Goal: Check status: Check status

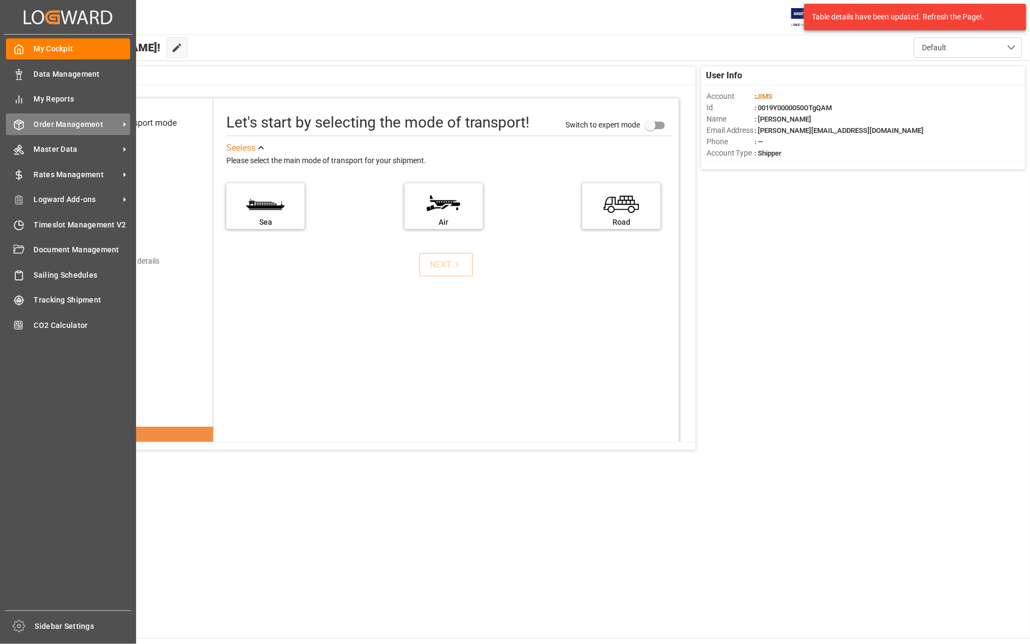
click at [90, 123] on span "Order Management" at bounding box center [76, 124] width 85 height 11
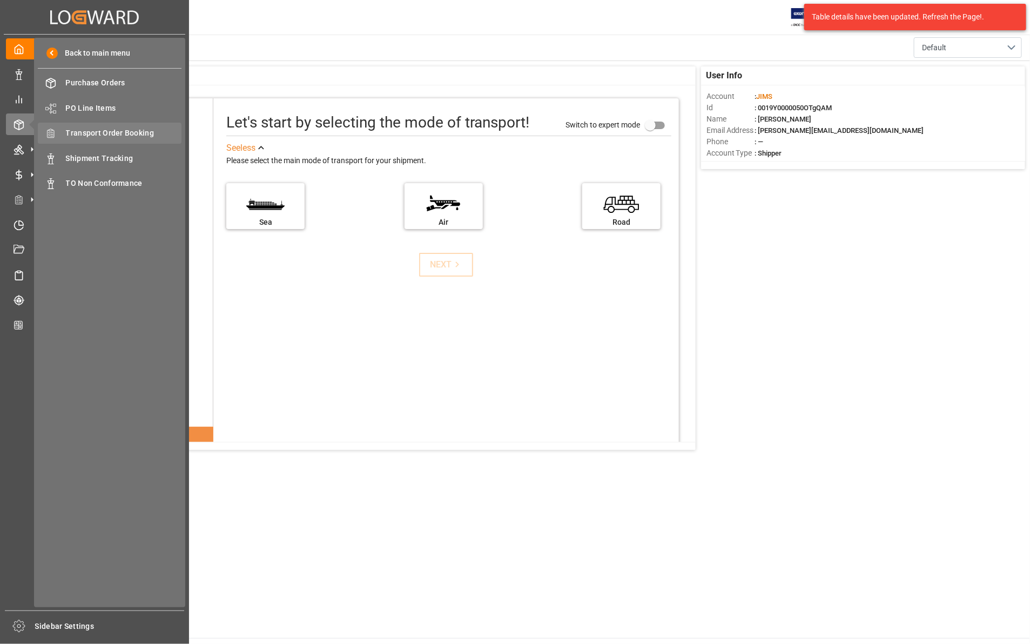
click at [131, 135] on span "Transport Order Booking" at bounding box center [124, 133] width 116 height 11
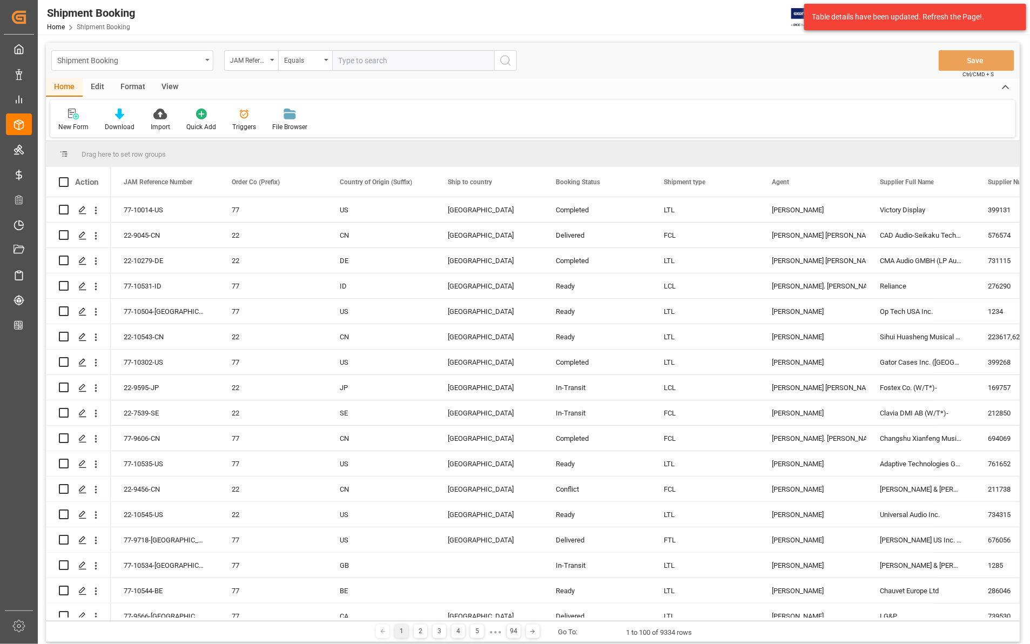
click at [70, 58] on div "Shipment Booking" at bounding box center [129, 60] width 144 height 14
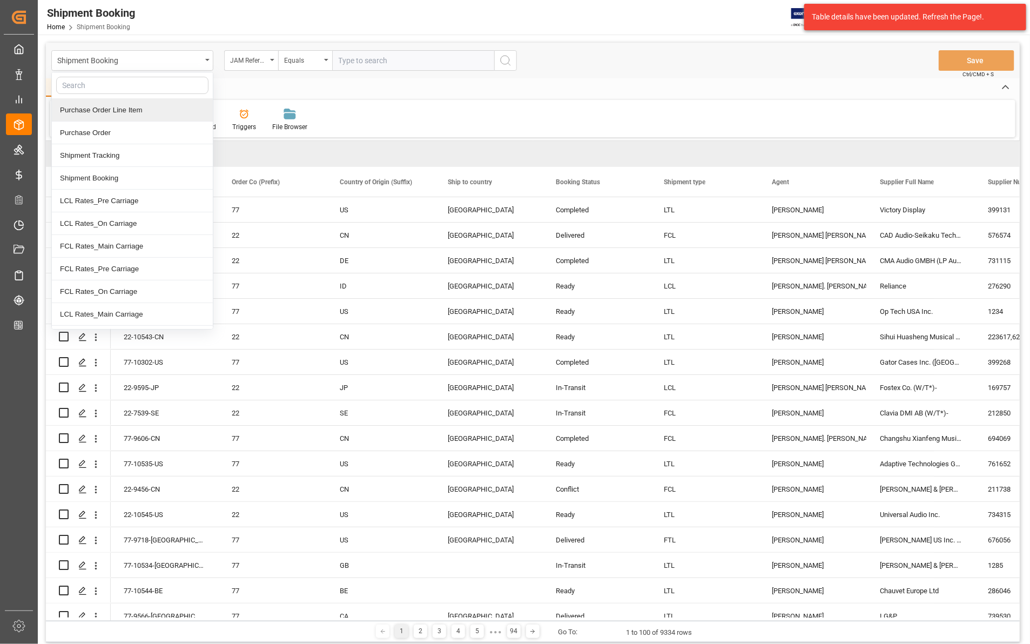
click at [403, 104] on div "New Form Download Import Quick Add Triggers File Browser" at bounding box center [533, 118] width 966 height 37
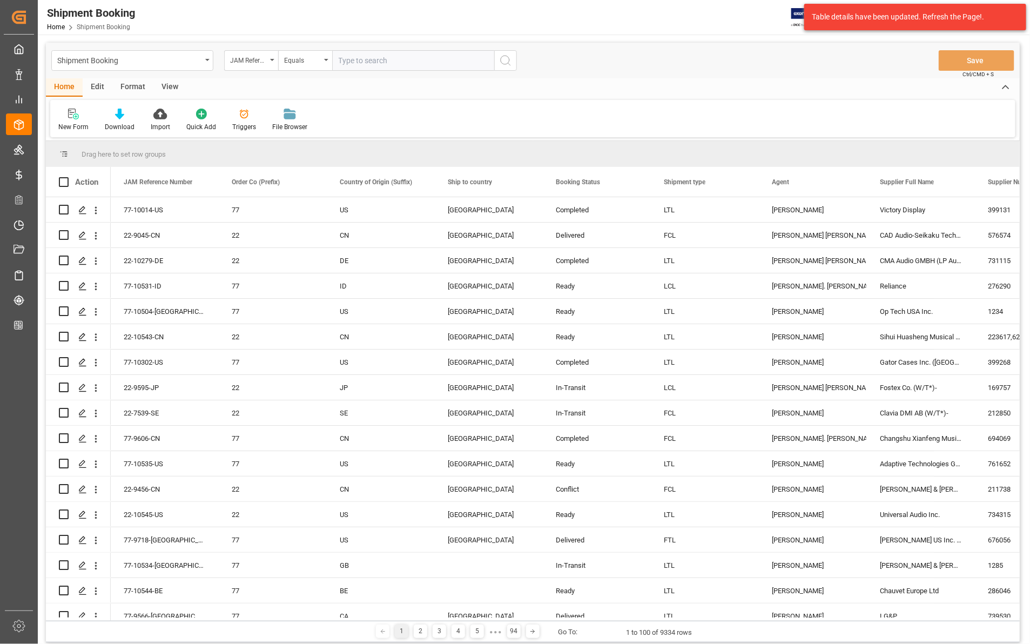
click at [350, 59] on input "text" at bounding box center [413, 60] width 162 height 21
paste input "22-9475-DE"
type input "22-9475-DE"
click at [506, 57] on icon "search button" at bounding box center [505, 60] width 13 height 13
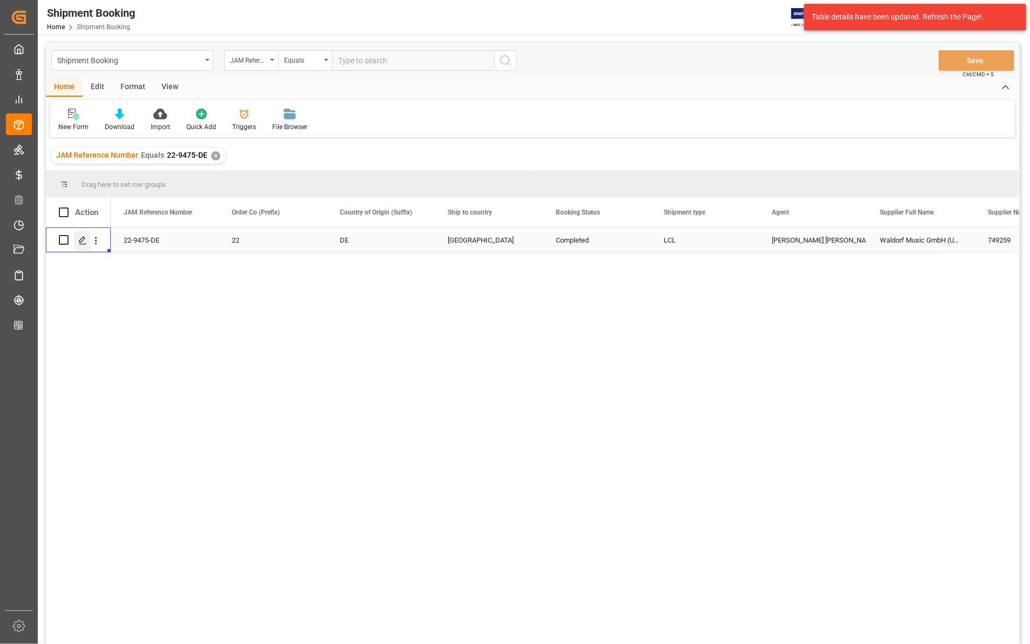
click at [82, 239] on icon "Press SPACE to select this row." at bounding box center [82, 240] width 9 height 9
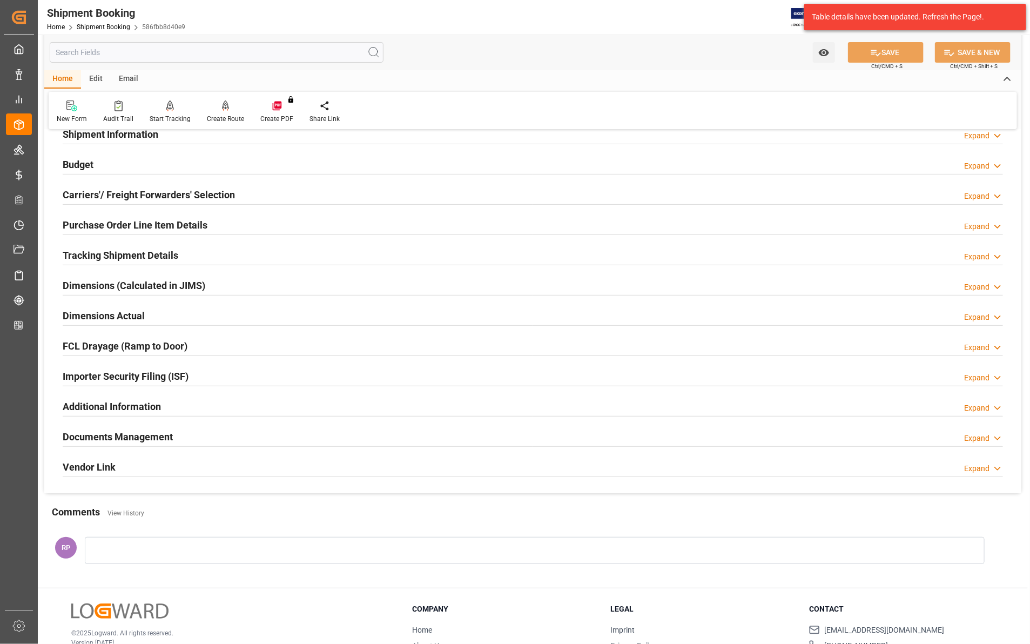
scroll to position [168, 0]
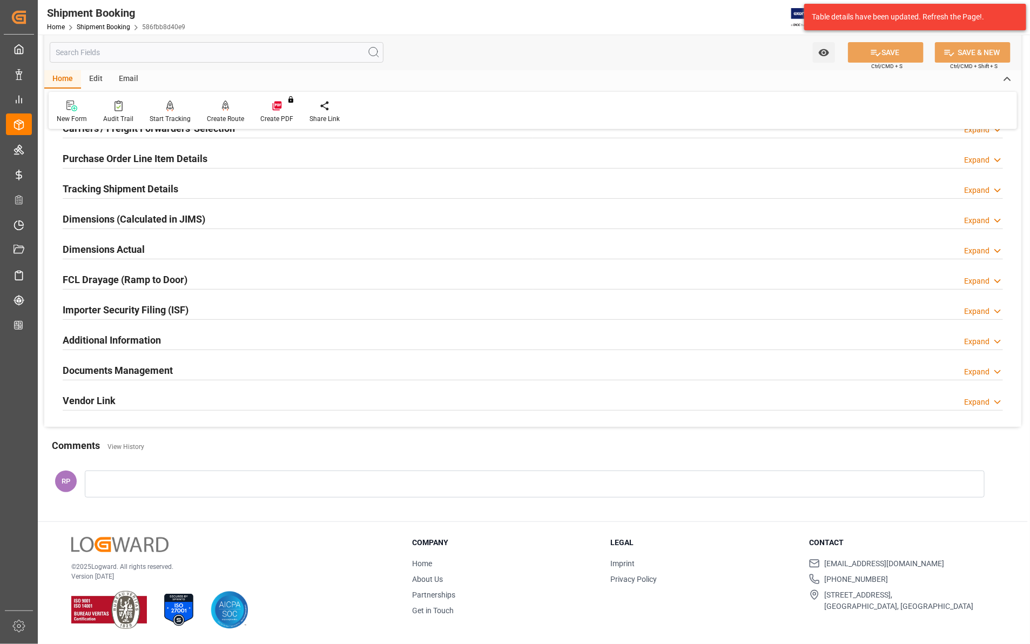
click at [999, 371] on icon at bounding box center [998, 371] width 11 height 11
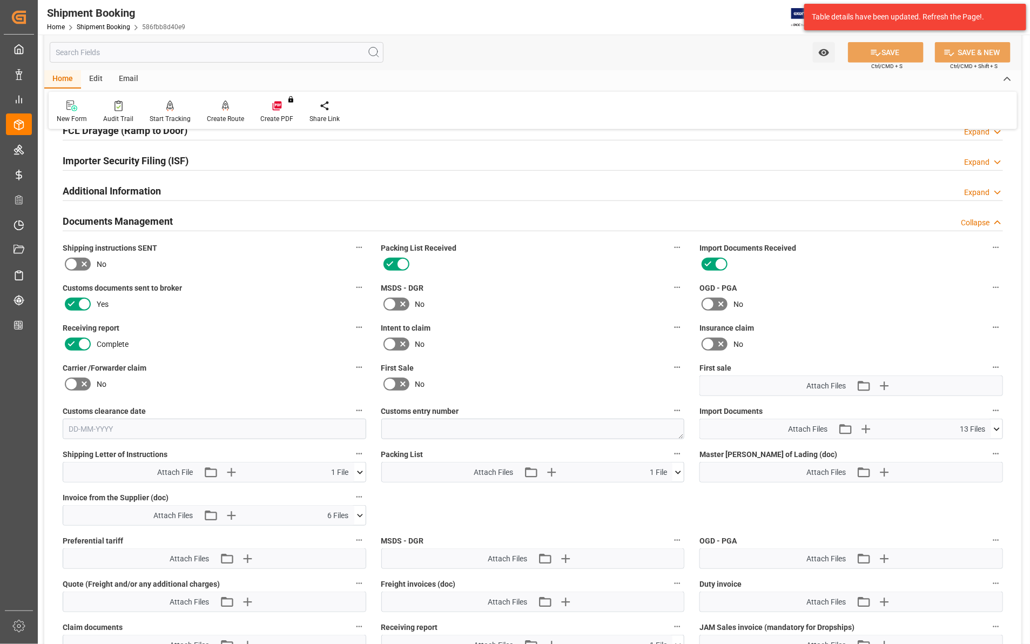
scroll to position [506, 0]
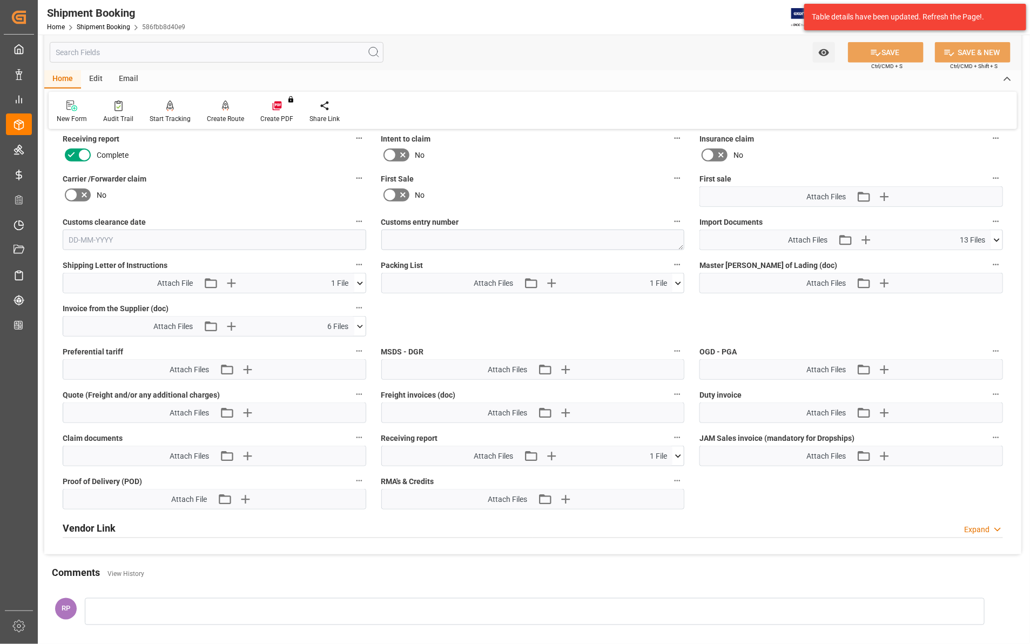
click at [997, 238] on icon at bounding box center [997, 240] width 11 height 11
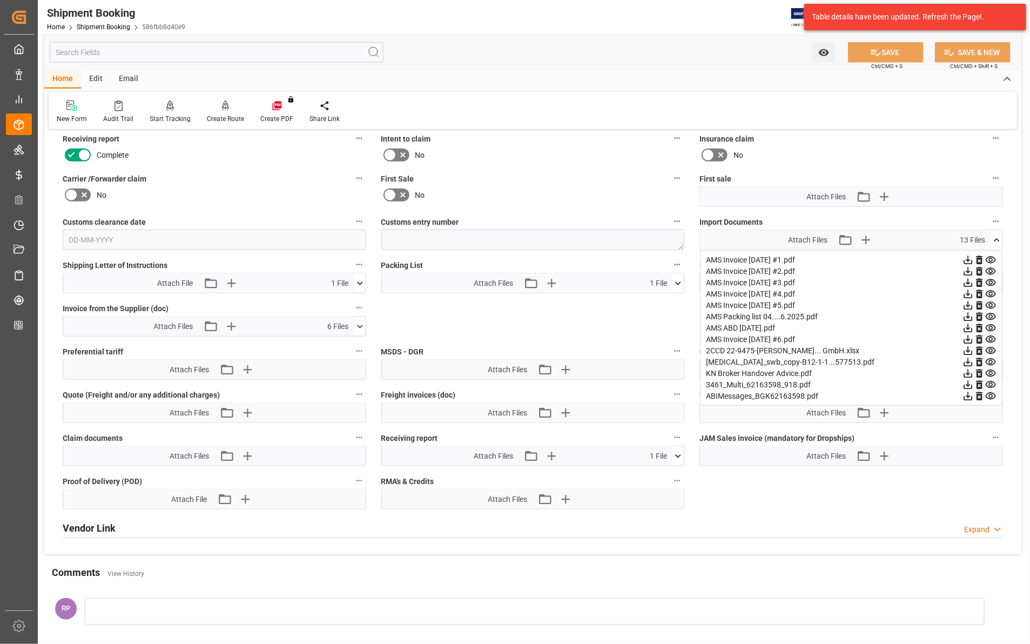
click at [968, 352] on icon at bounding box center [968, 350] width 11 height 11
